Goal: Task Accomplishment & Management: Use online tool/utility

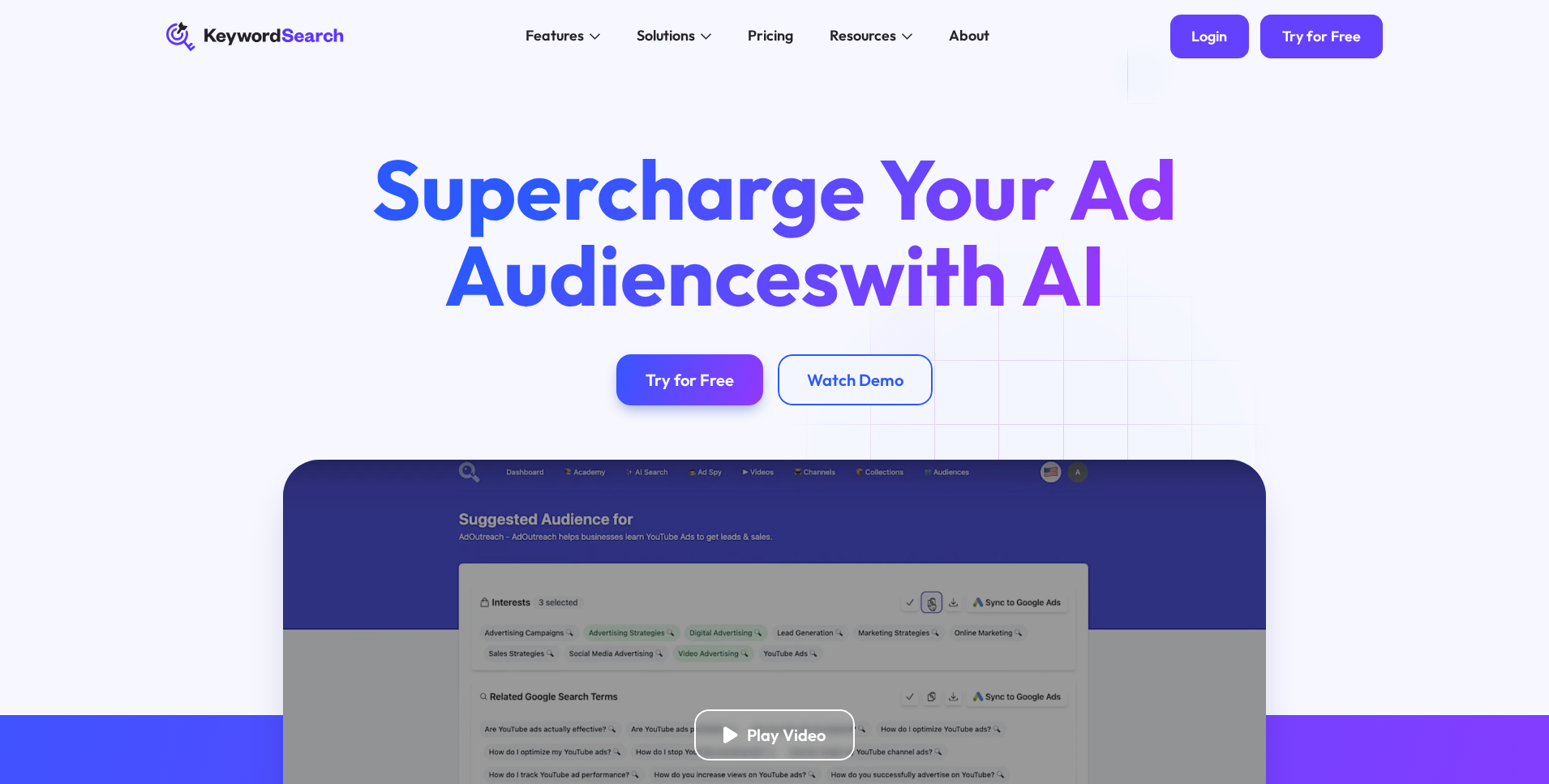
click at [1209, 40] on div "Login" at bounding box center [1209, 36] width 35 height 18
